Goal: Use online tool/utility: Utilize a website feature to perform a specific function

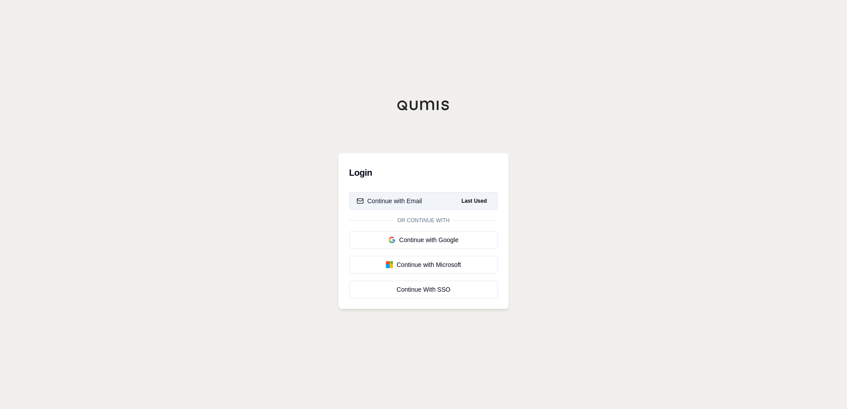
click at [459, 203] on span "Last Used" at bounding box center [474, 201] width 32 height 11
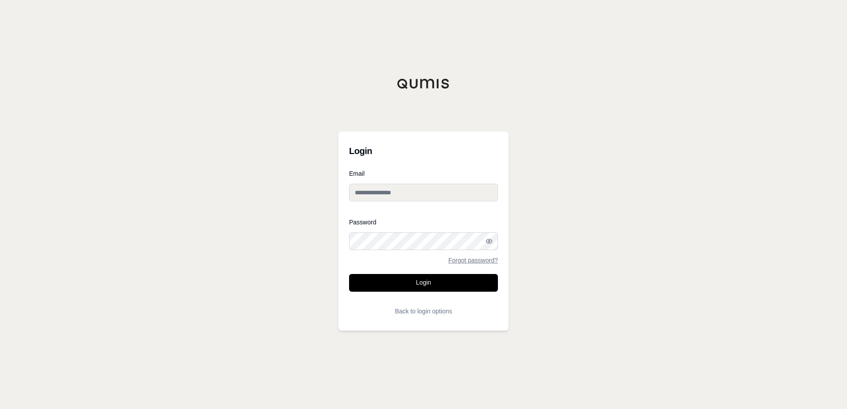
type input "**********"
click at [434, 288] on button "Login" at bounding box center [423, 283] width 149 height 18
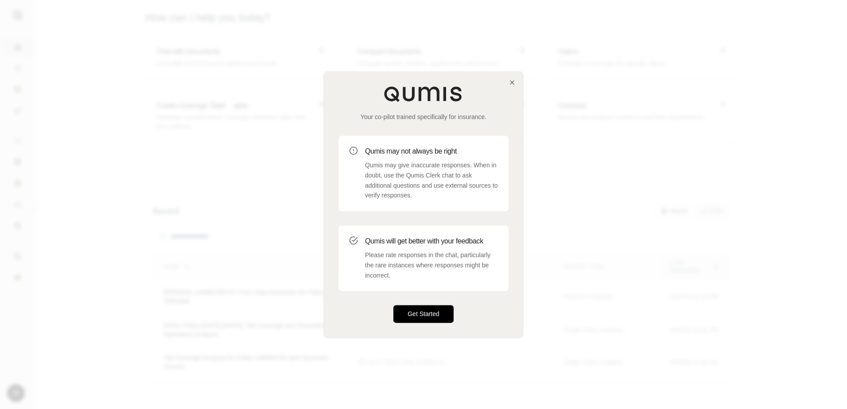
click at [419, 319] on button "Get Started" at bounding box center [423, 315] width 60 height 18
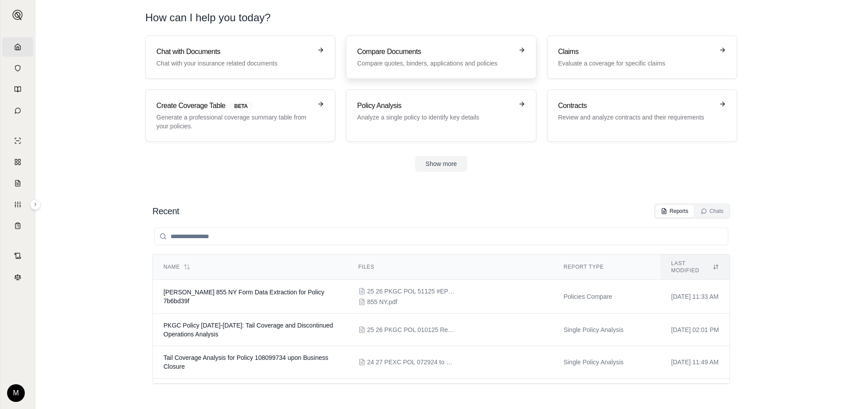
click at [428, 54] on h3 "Compare Documents" at bounding box center [435, 52] width 156 height 11
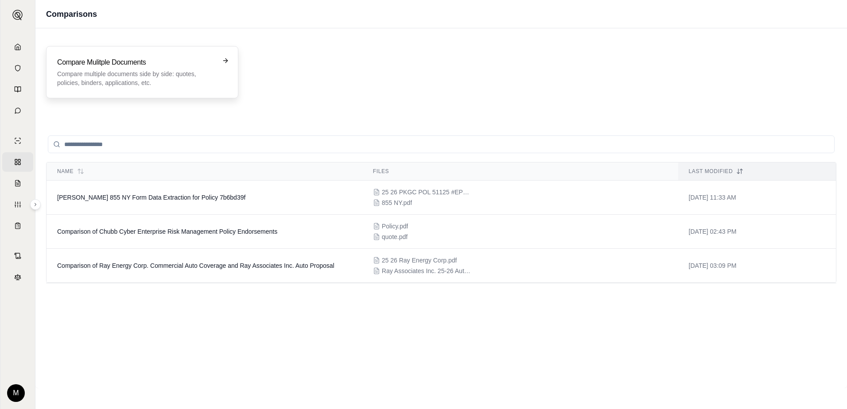
click at [189, 73] on p "Compare multiple documents side by side: quotes, policies, binders, application…" at bounding box center [136, 79] width 158 height 18
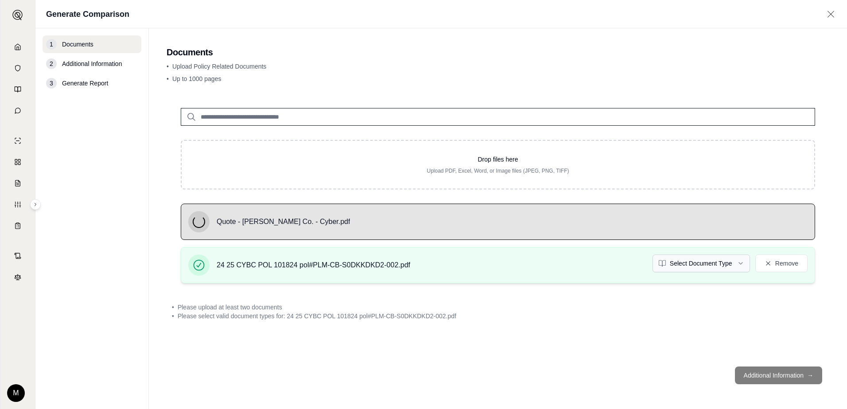
click at [736, 261] on html "Home Vault Prompts Chats Single Policy Comparisons Claims Custom Report Coverag…" at bounding box center [423, 204] width 847 height 409
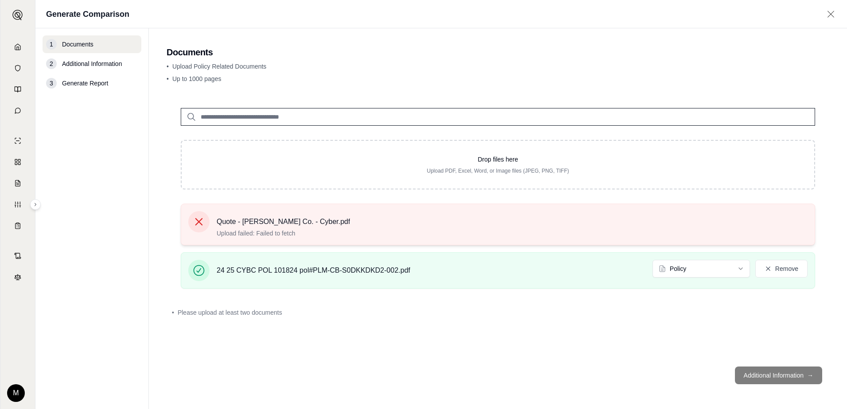
click at [202, 220] on icon at bounding box center [199, 222] width 12 height 12
click at [198, 222] on icon at bounding box center [199, 222] width 8 height 8
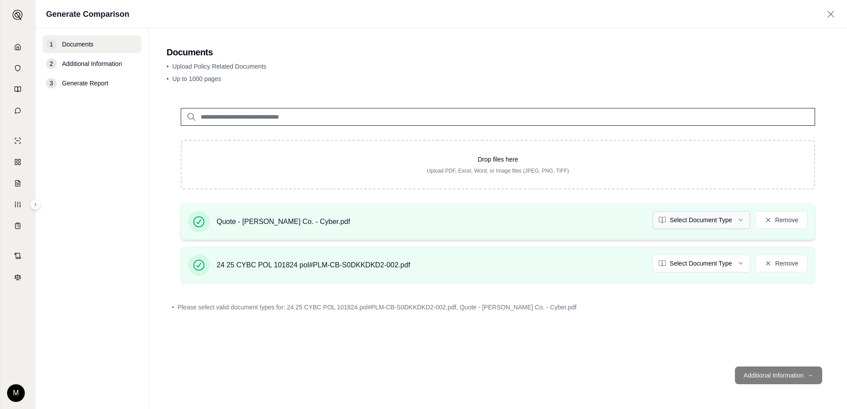
click at [741, 218] on html "Home Vault Prompts Chats Single Policy Comparisons Claims Custom Report Coverag…" at bounding box center [423, 204] width 847 height 409
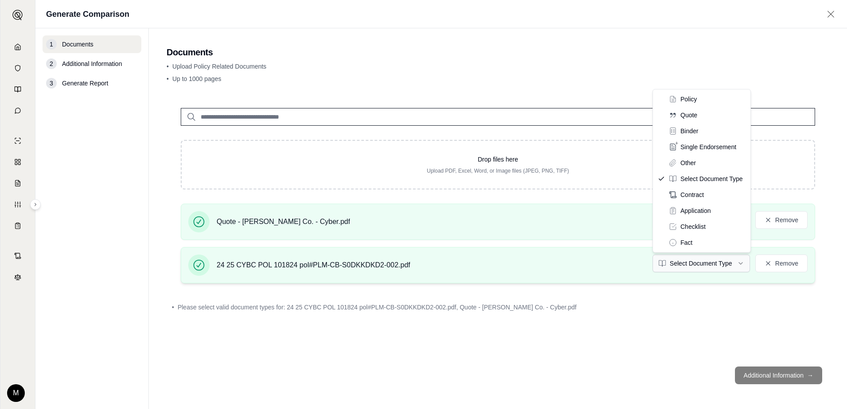
click at [740, 264] on html "Home Vault Prompts Chats Single Policy Comparisons Claims Custom Report Coverag…" at bounding box center [423, 204] width 847 height 409
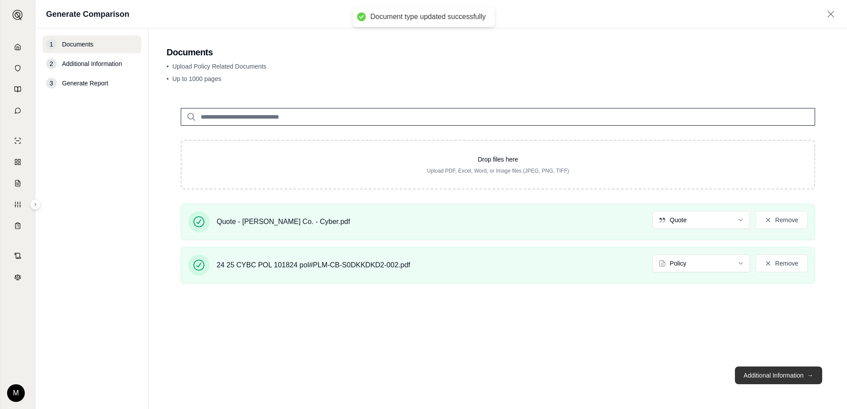
click at [776, 377] on button "Additional Information →" at bounding box center [778, 376] width 87 height 18
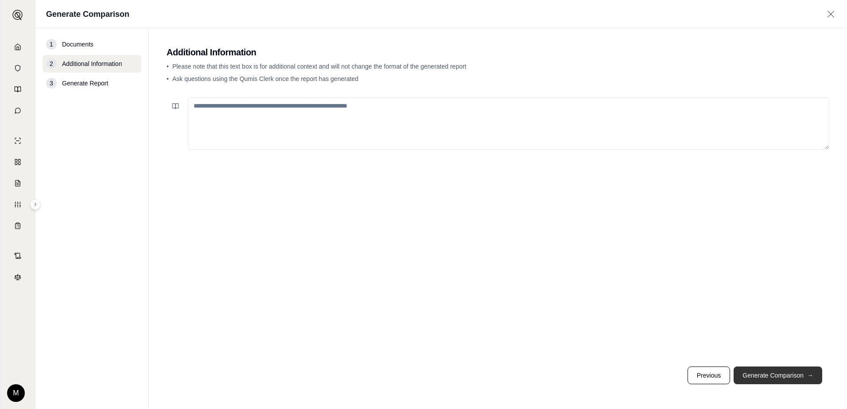
click at [782, 376] on button "Generate Comparison →" at bounding box center [778, 376] width 89 height 18
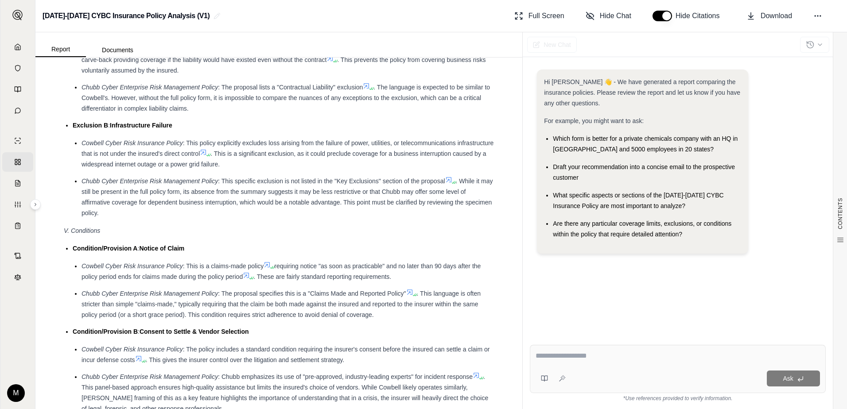
scroll to position [1374, 0]
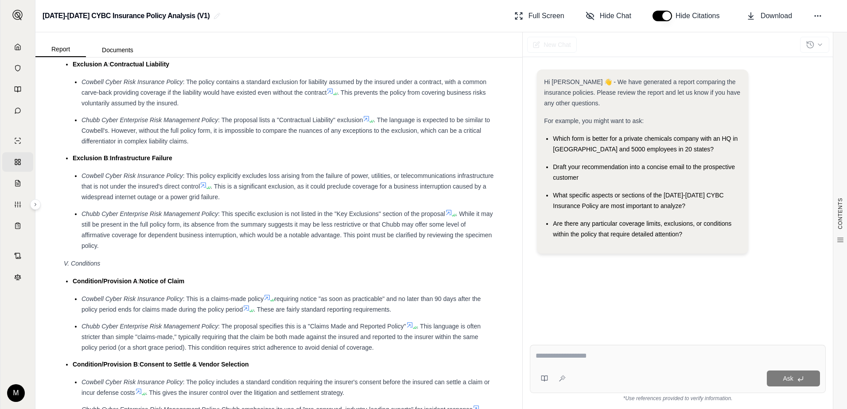
click at [597, 354] on textarea at bounding box center [678, 356] width 284 height 11
type textarea "**********"
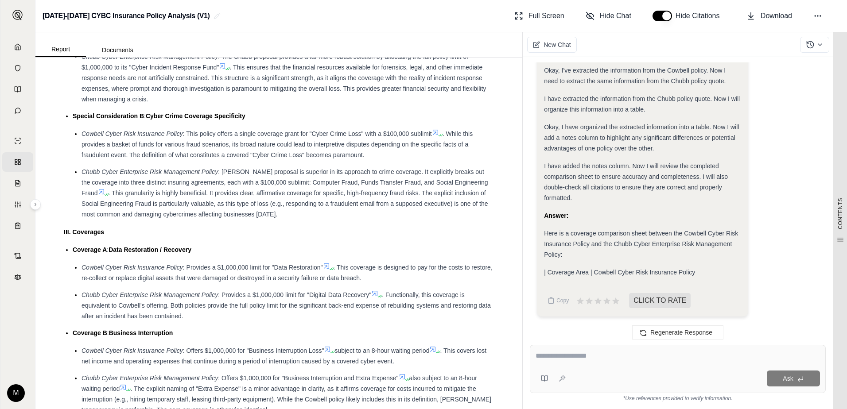
scroll to position [954, 0]
